Goal: Task Accomplishment & Management: Use online tool/utility

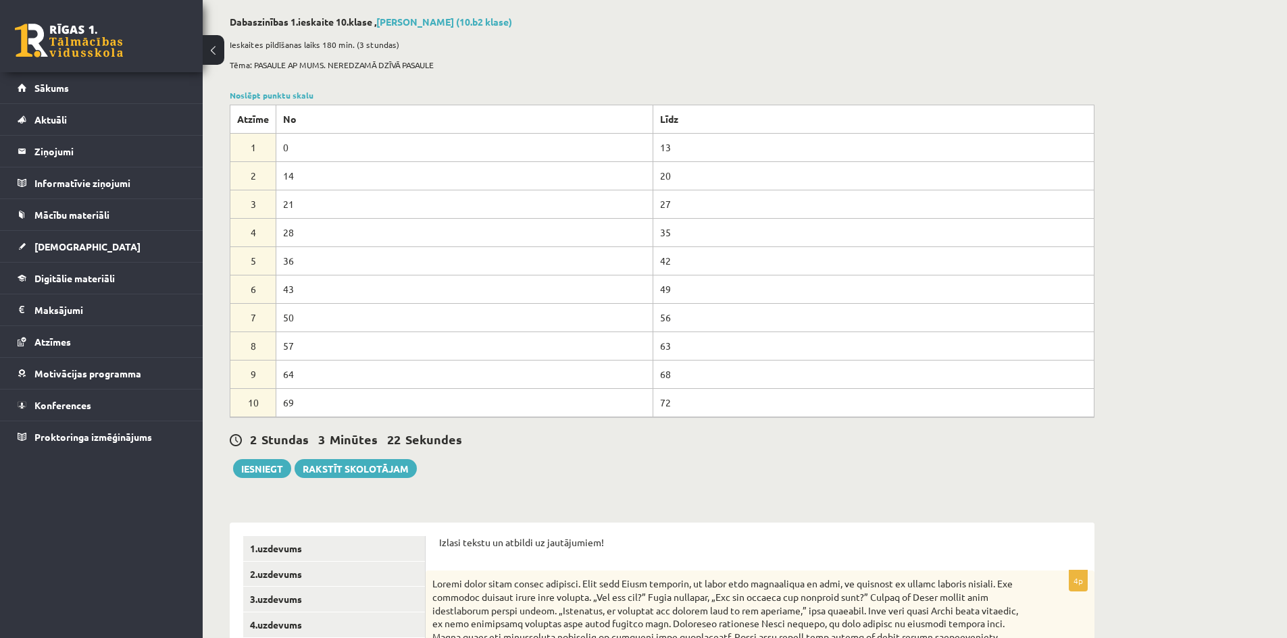
scroll to position [135, 0]
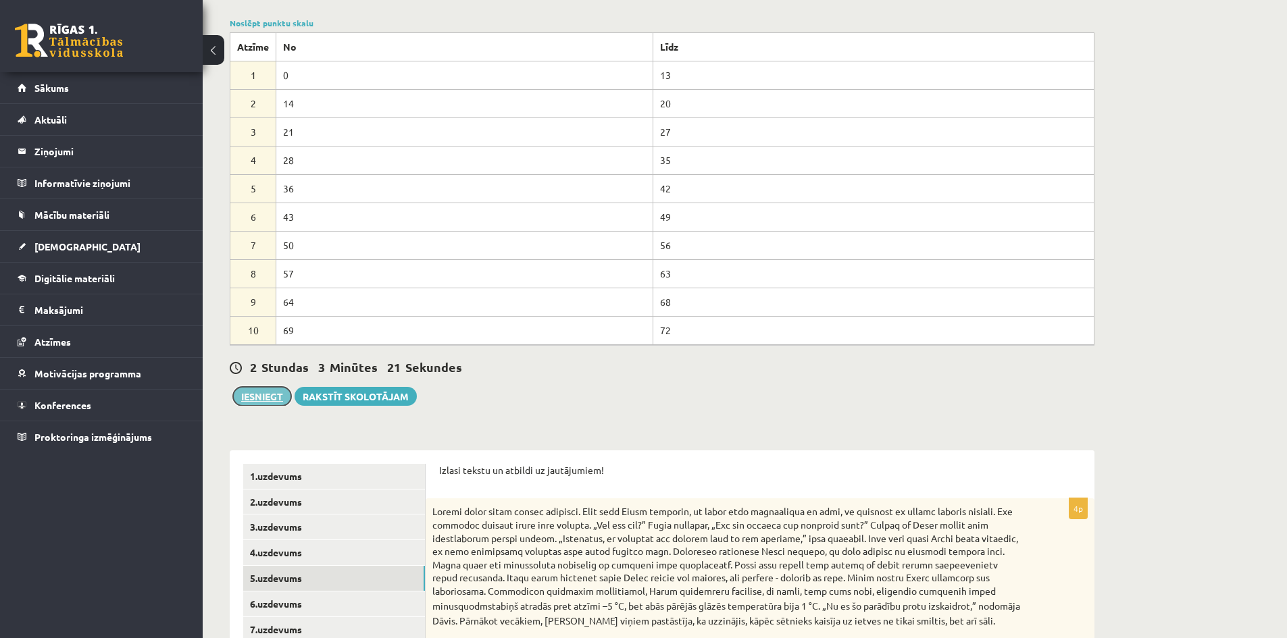
click at [257, 389] on button "Iesniegt" at bounding box center [262, 396] width 58 height 19
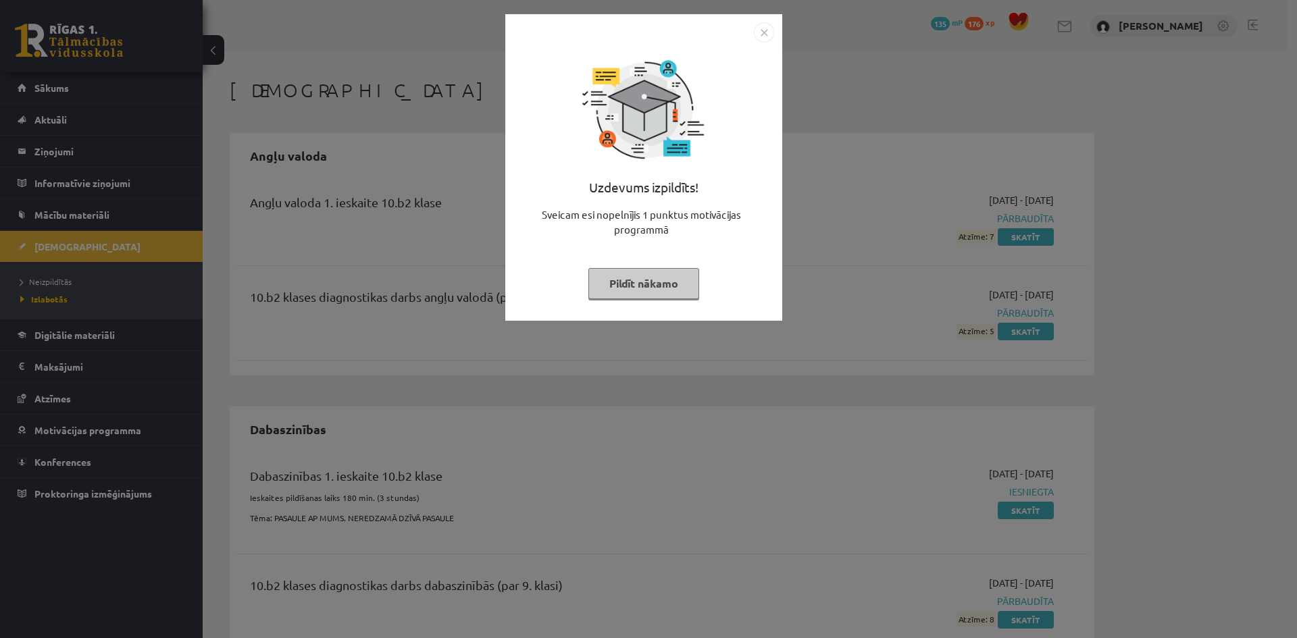
click at [651, 294] on button "Pildīt nākamo" at bounding box center [643, 283] width 111 height 31
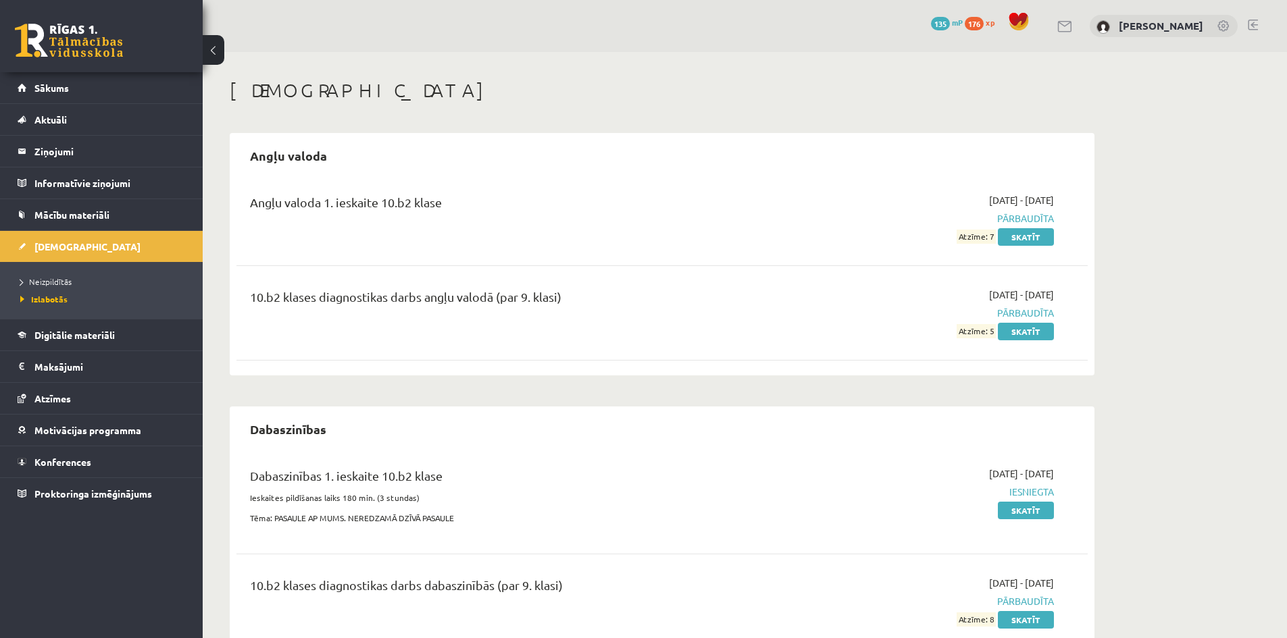
click at [97, 270] on ul "Neizpildītās [GEOGRAPHIC_DATA]" at bounding box center [101, 290] width 203 height 57
click at [91, 280] on link "Neizpildītās" at bounding box center [104, 282] width 169 height 12
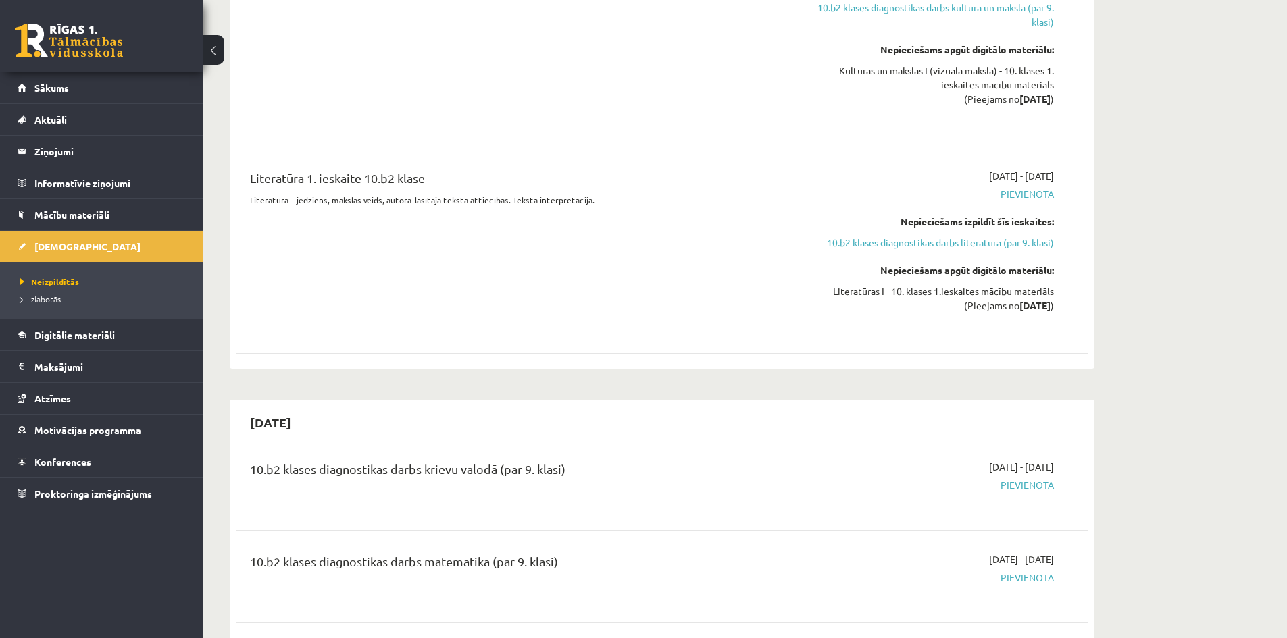
scroll to position [946, 0]
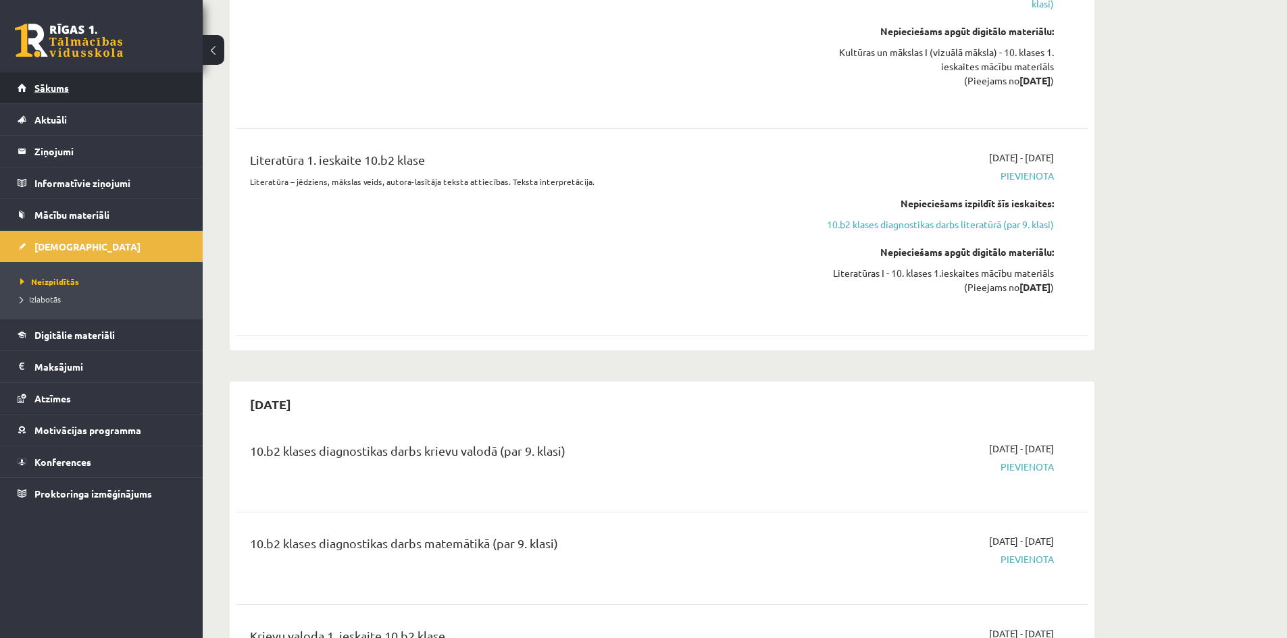
click at [82, 85] on link "Sākums" at bounding box center [102, 87] width 168 height 31
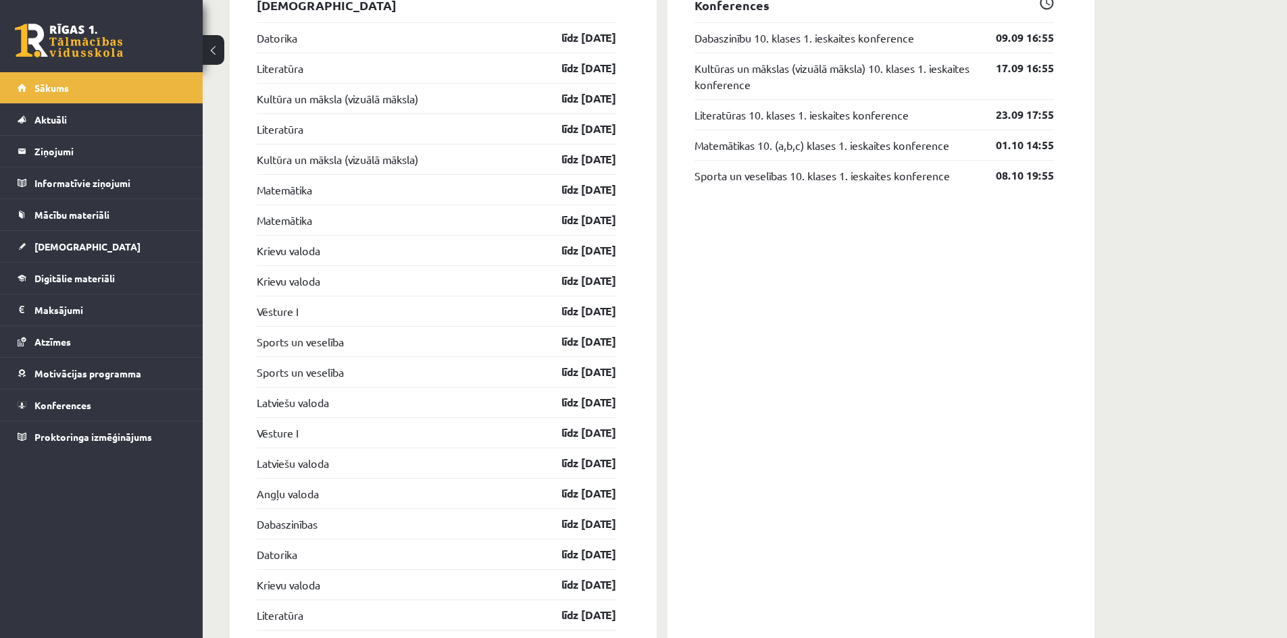
scroll to position [1132, 0]
